Goal: Information Seeking & Learning: Learn about a topic

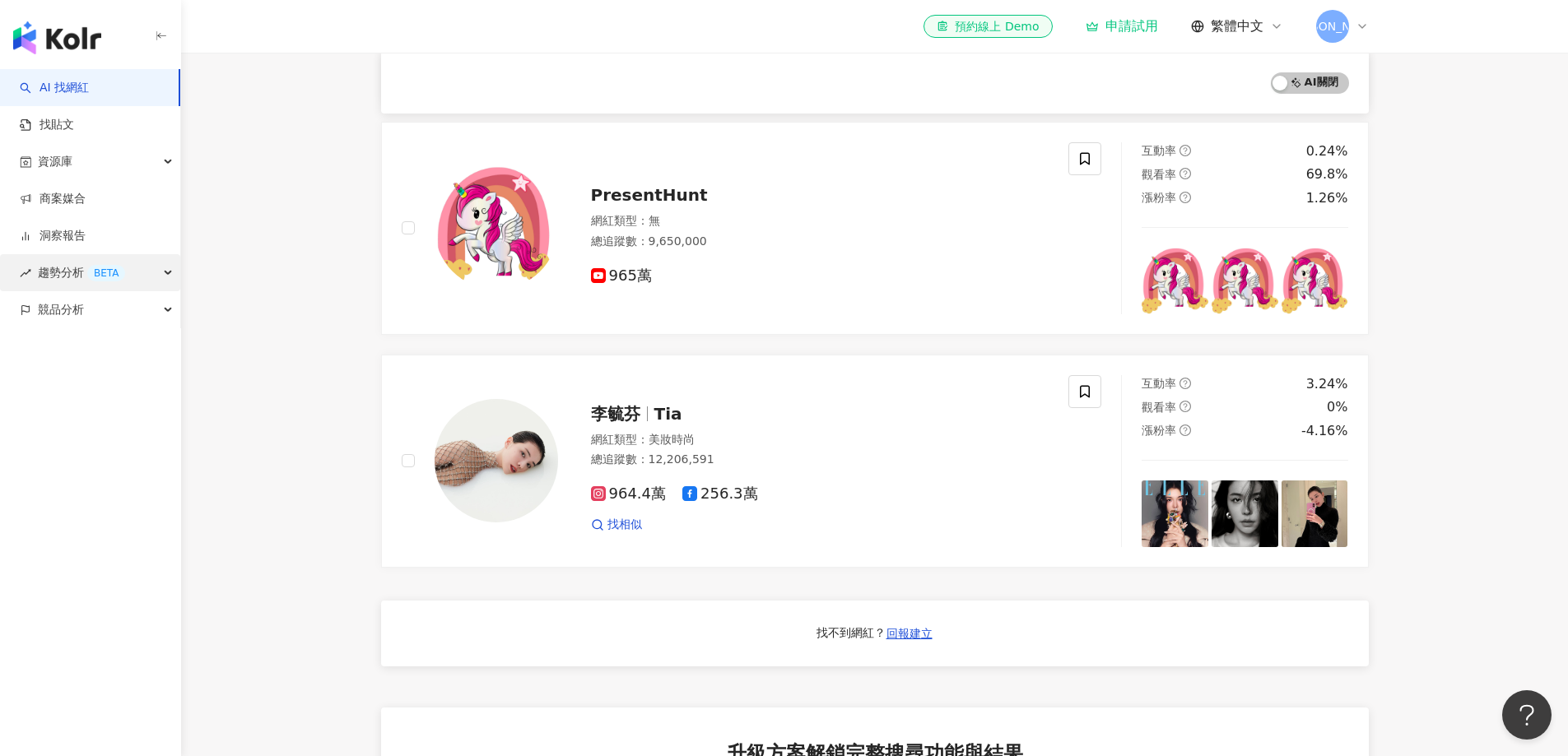
scroll to position [658, 0]
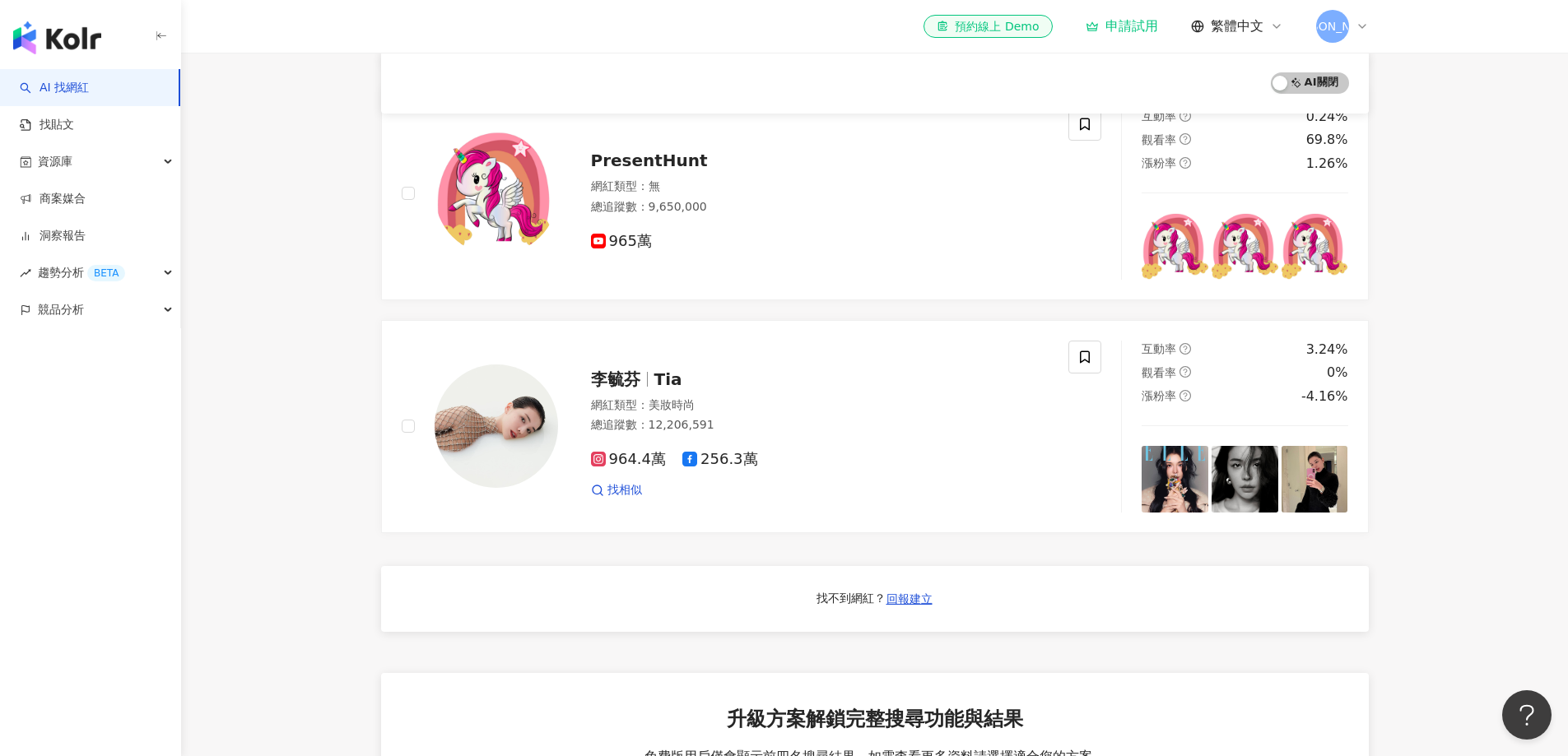
click at [1441, 296] on main "不分平台 台灣 搜尋 您可能感興趣： 米萃取神經醯胺 柚子果實神經醯胺 賽洛美 熊果素 類型 性別 追蹤數 互動率 觀看率 合作費用預估 更多篩選 搜尋指引 …" at bounding box center [874, 237] width 1387 height 1687
click at [1450, 261] on main "不分平台 台灣 搜尋 您可能感興趣： 米萃取神經醯胺 柚子果實神經醯胺 賽洛美 熊果素 類型 性別 追蹤數 互動率 觀看率 合作費用預估 更多篩選 搜尋指引 …" at bounding box center [874, 237] width 1387 height 1687
click at [1463, 311] on main "不分平台 台灣 搜尋 您可能感興趣： 米萃取神經醯胺 柚子果實神經醯胺 賽洛美 熊果素 類型 性別 追蹤數 互動率 觀看率 合作費用預估 更多篩選 搜尋指引 …" at bounding box center [874, 237] width 1387 height 1687
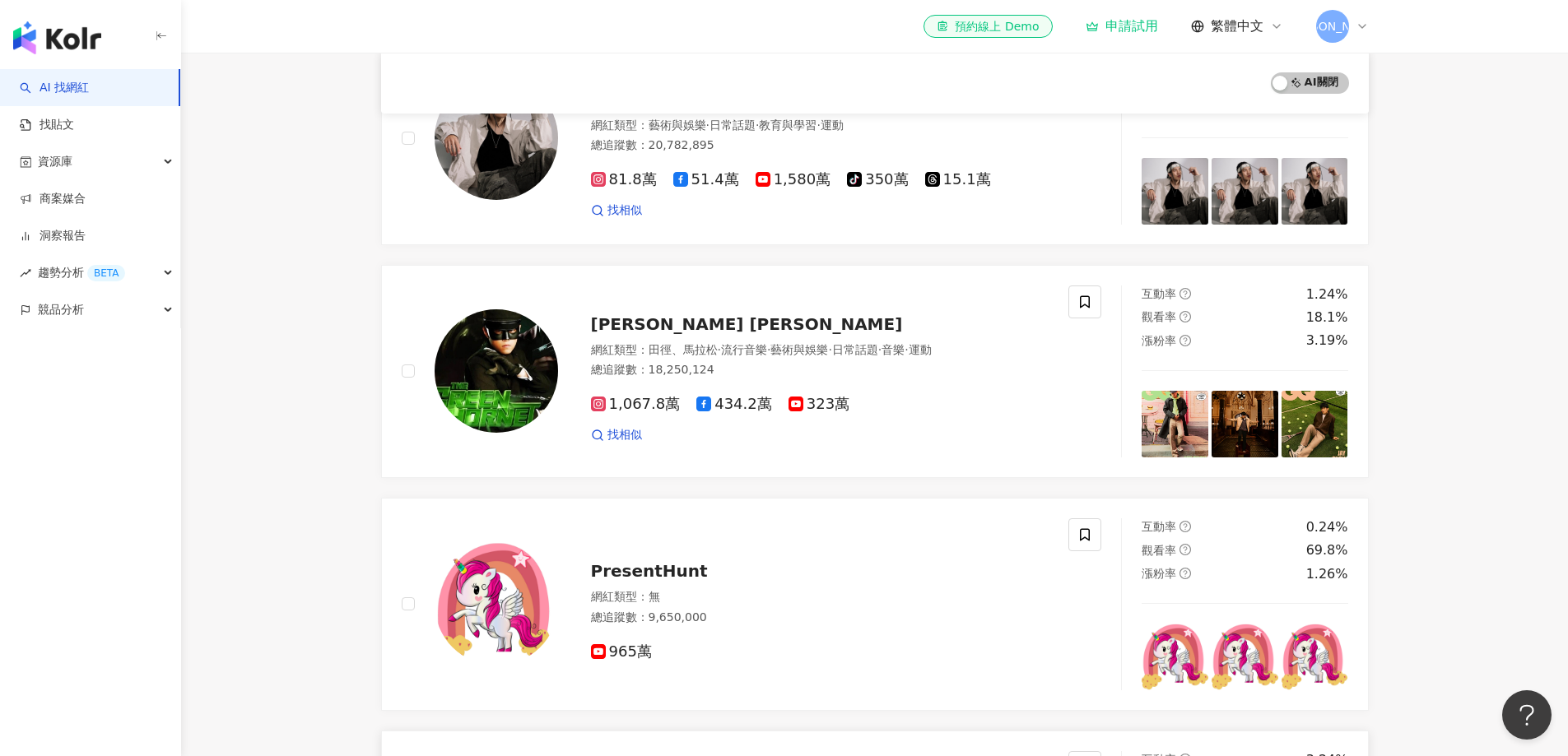
scroll to position [247, 0]
click at [74, 123] on link "找貼文" at bounding box center [47, 125] width 54 height 16
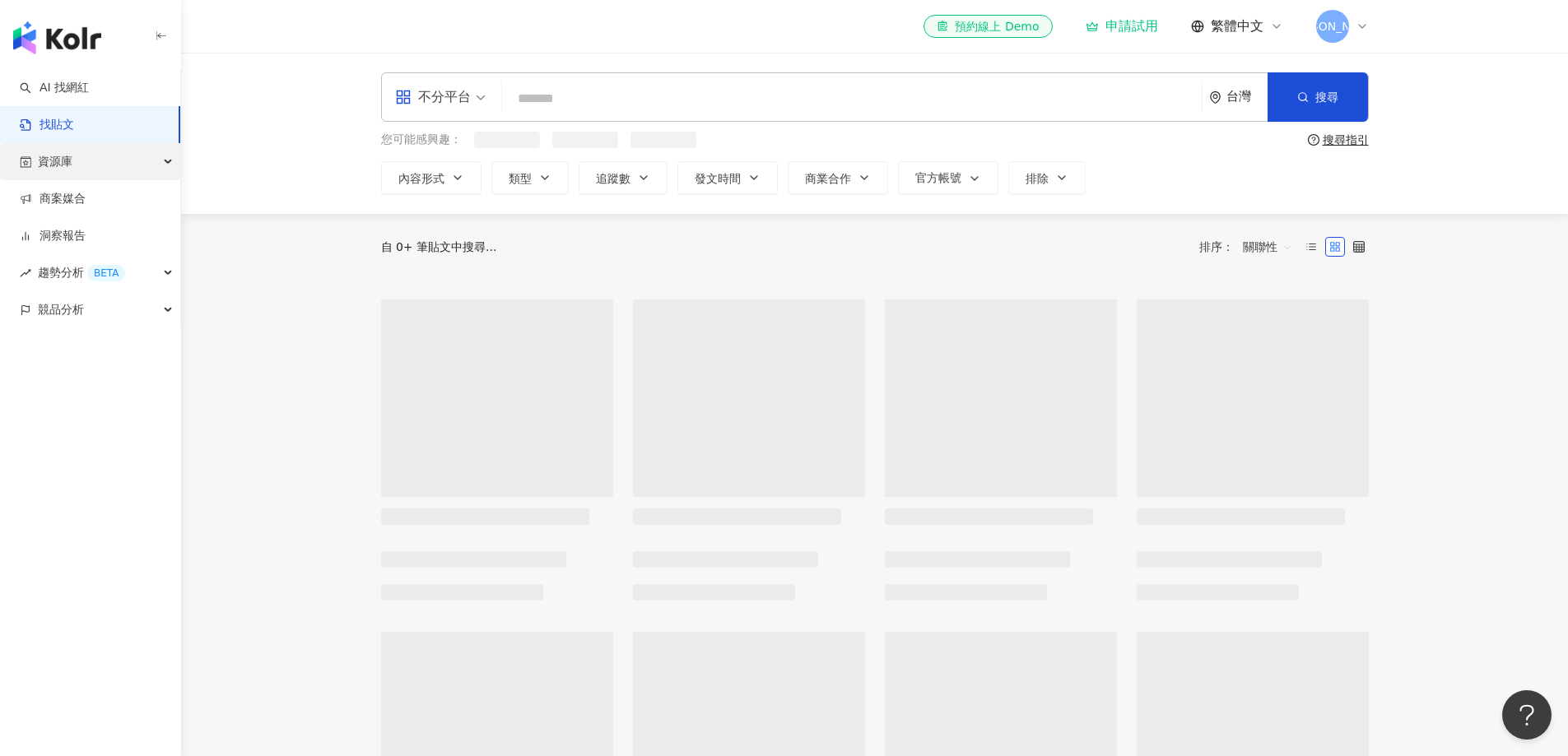
click at [99, 165] on div "資源庫" at bounding box center [90, 162] width 180 height 37
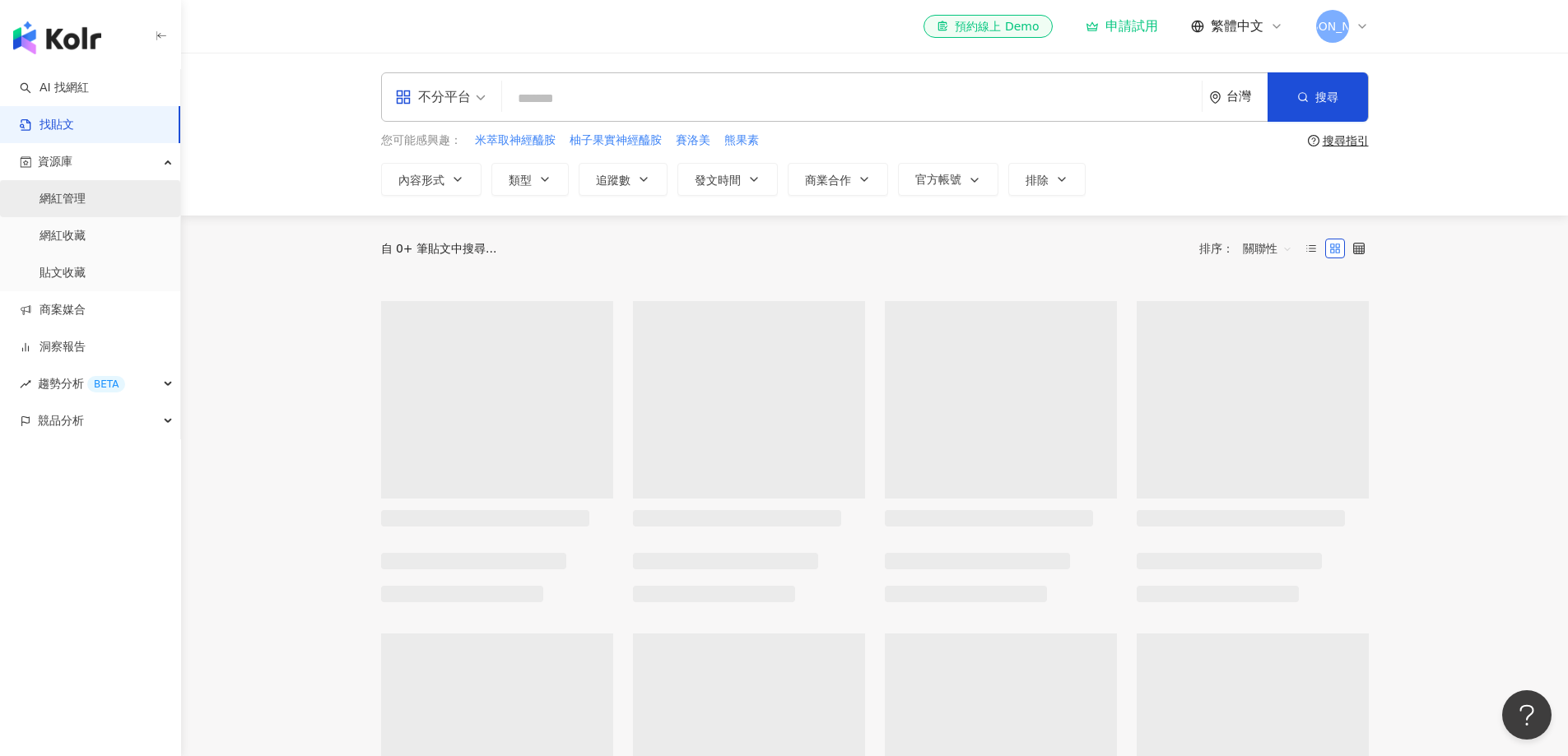
click at [86, 202] on link "網紅管理" at bounding box center [62, 199] width 46 height 16
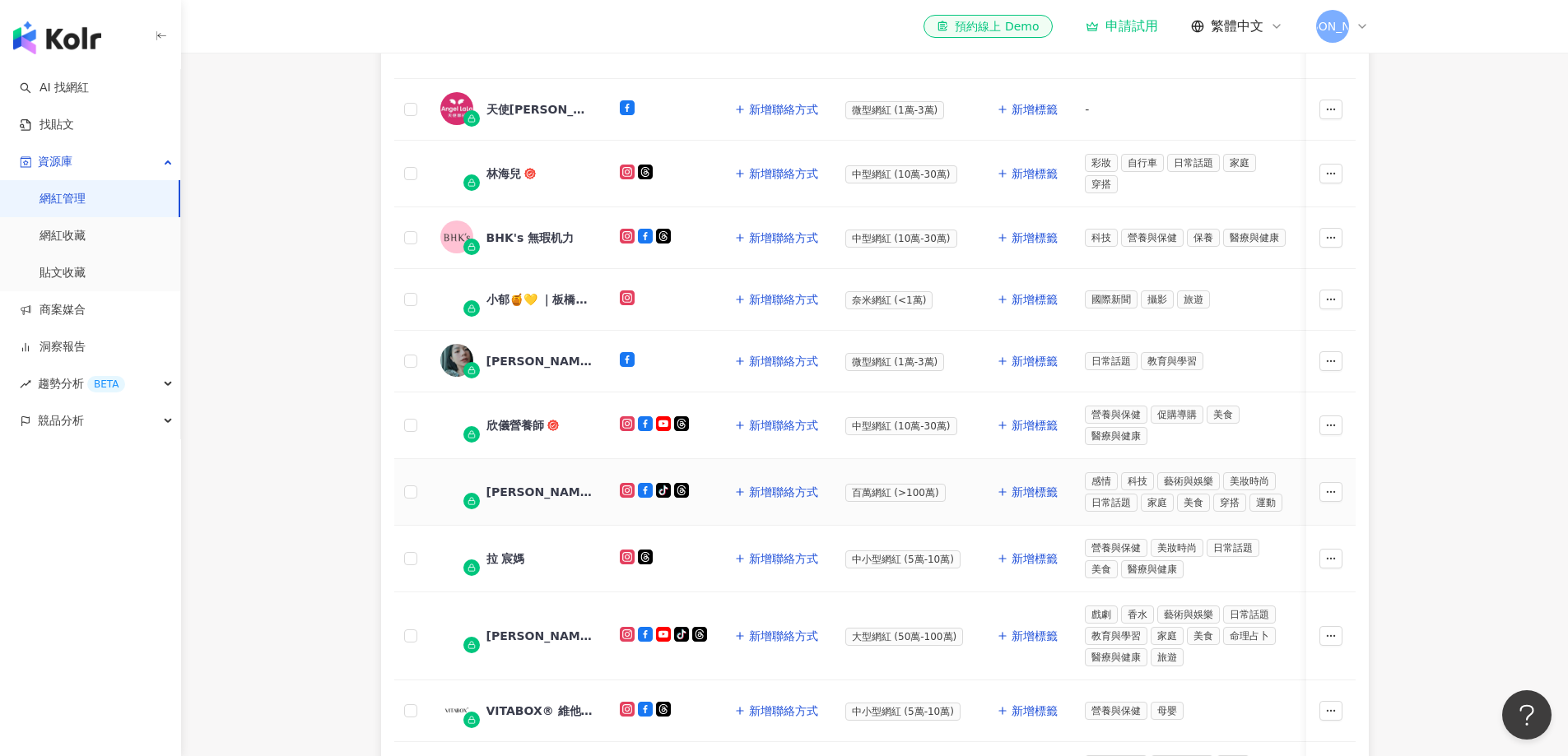
scroll to position [576, 0]
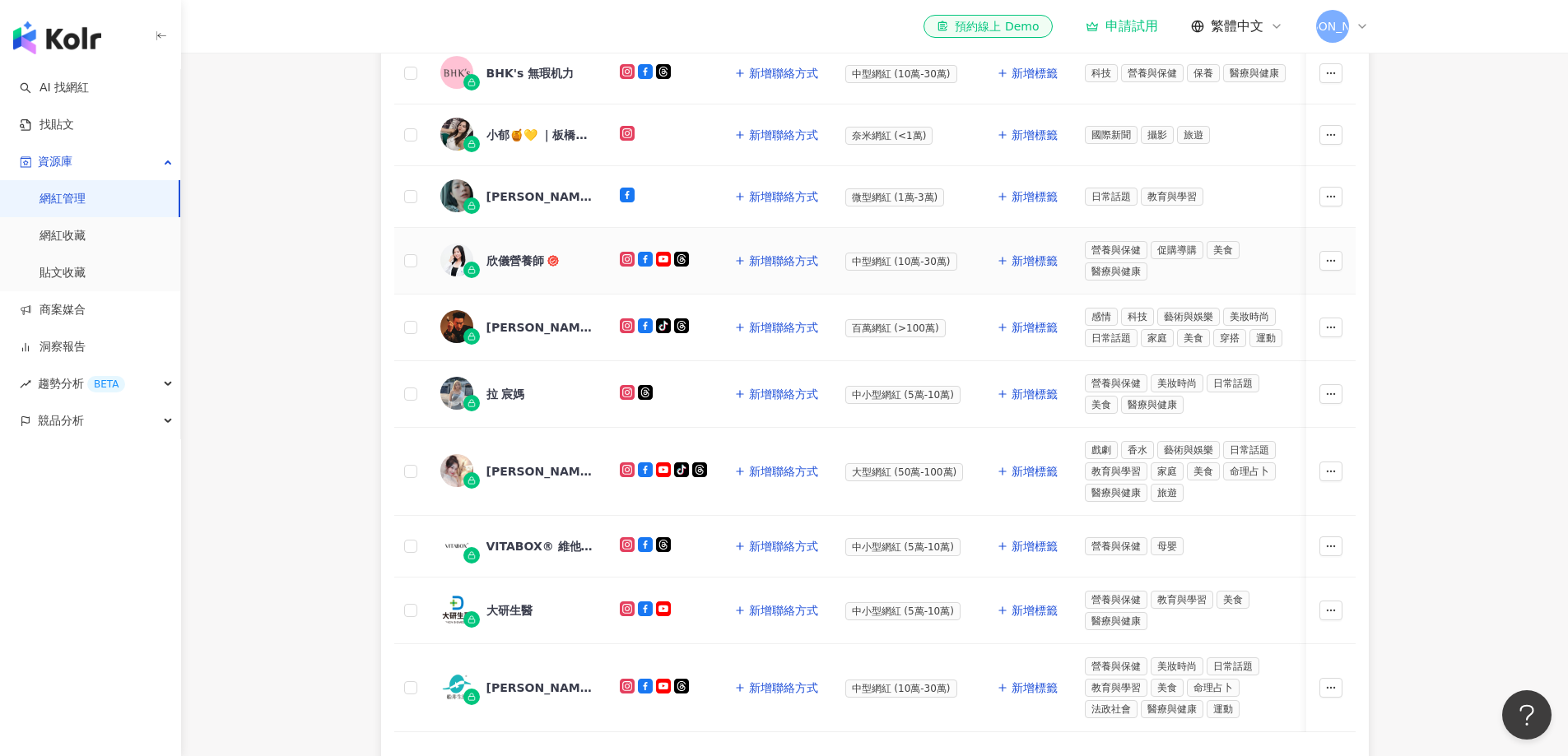
click at [521, 252] on div "欣儀營養師" at bounding box center [515, 261] width 58 height 16
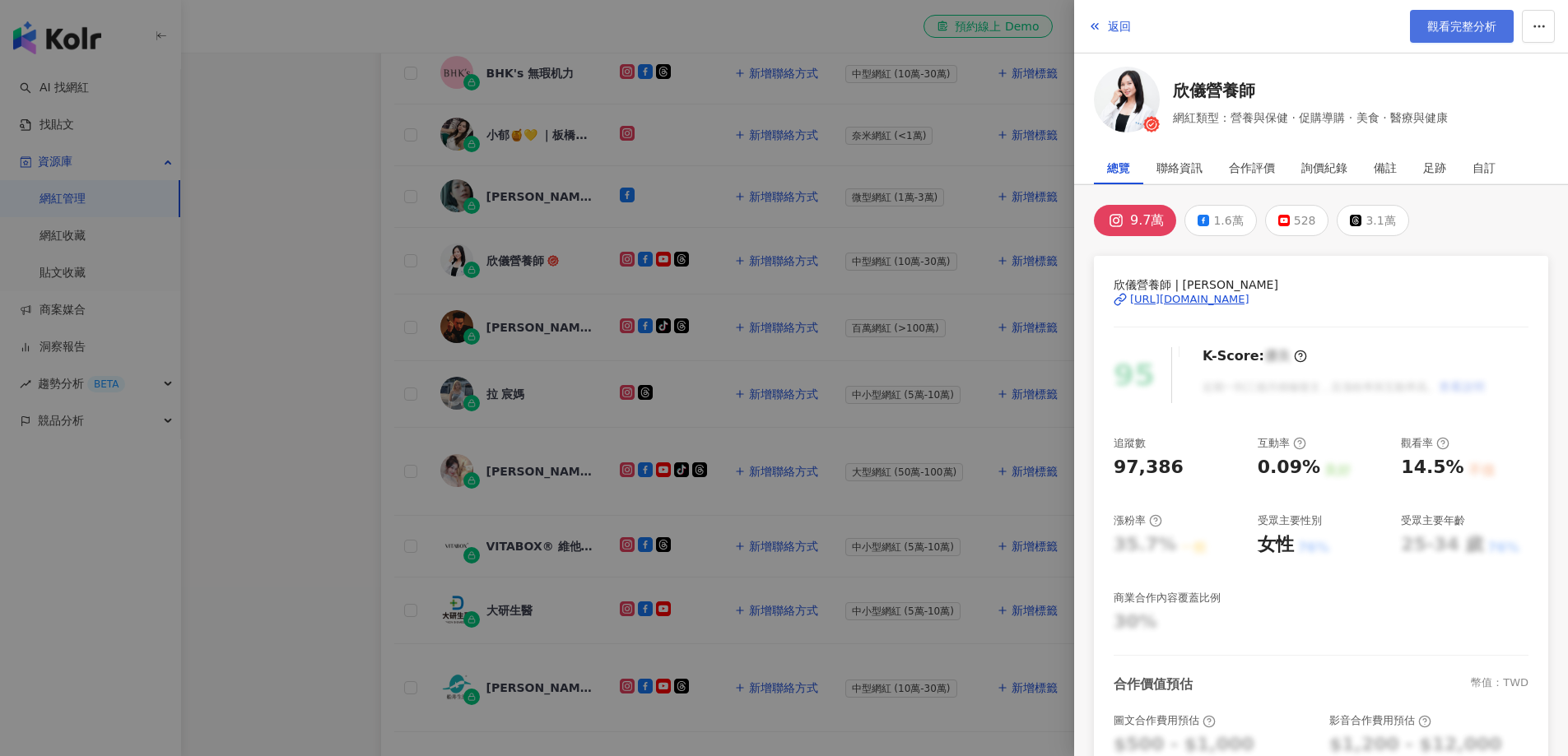
click at [1477, 27] on span "觀看完整分析" at bounding box center [1462, 27] width 69 height 13
